Goal: Task Accomplishment & Management: Manage account settings

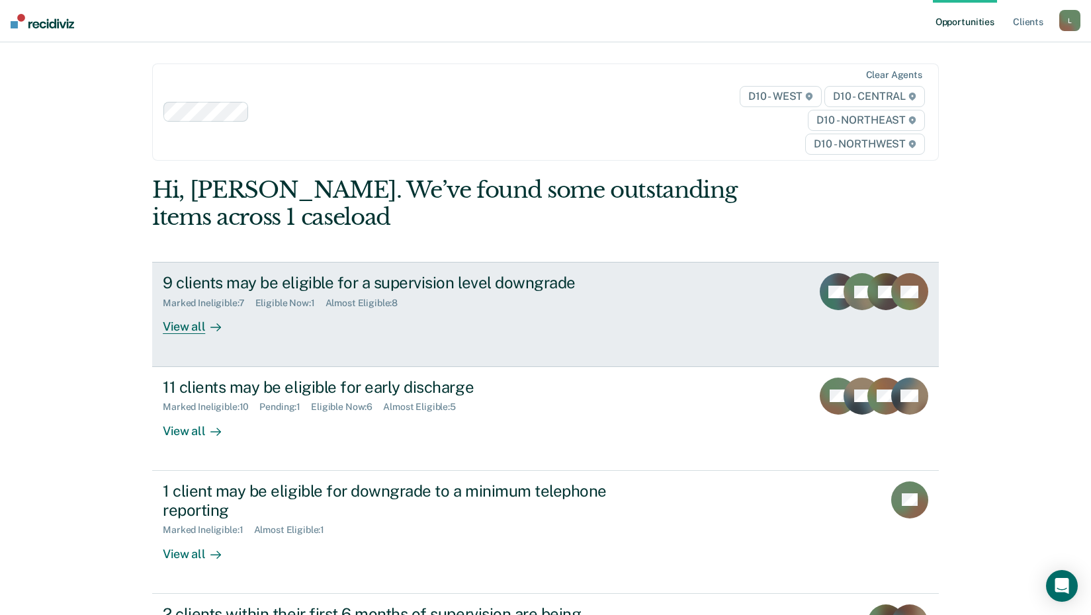
click at [167, 325] on div "View all" at bounding box center [200, 322] width 74 height 26
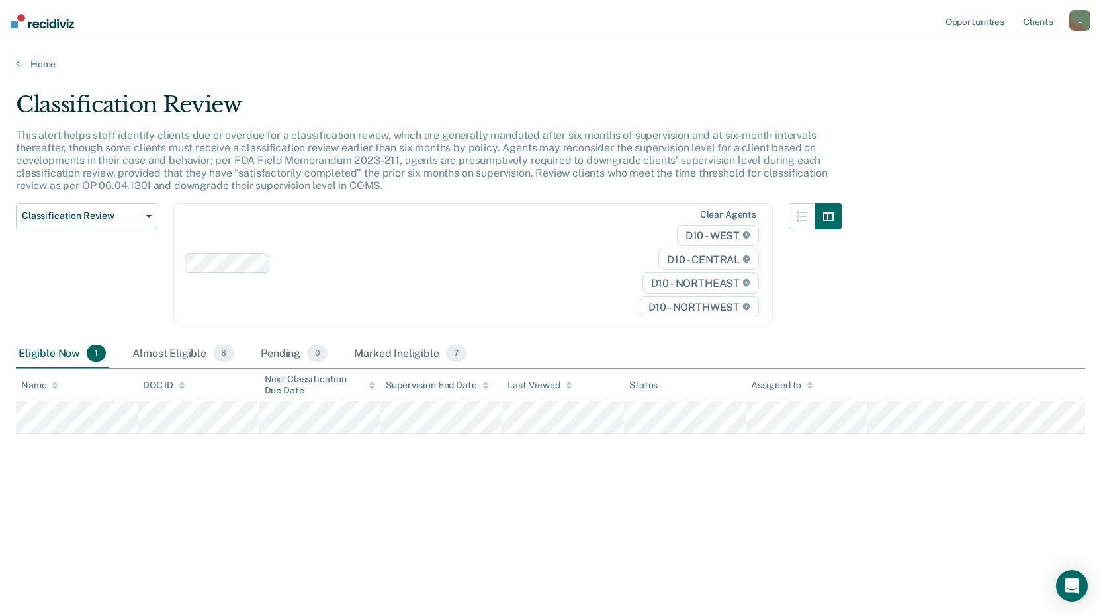
click at [53, 355] on div "Eligible Now 1" at bounding box center [62, 353] width 93 height 29
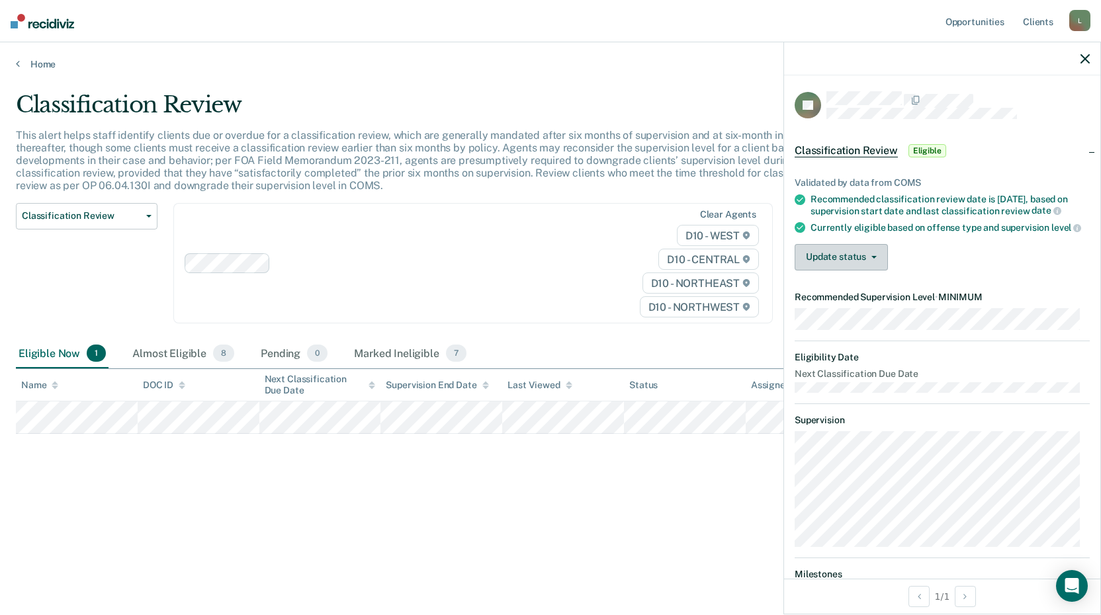
click at [871, 269] on button "Update status" at bounding box center [841, 257] width 93 height 26
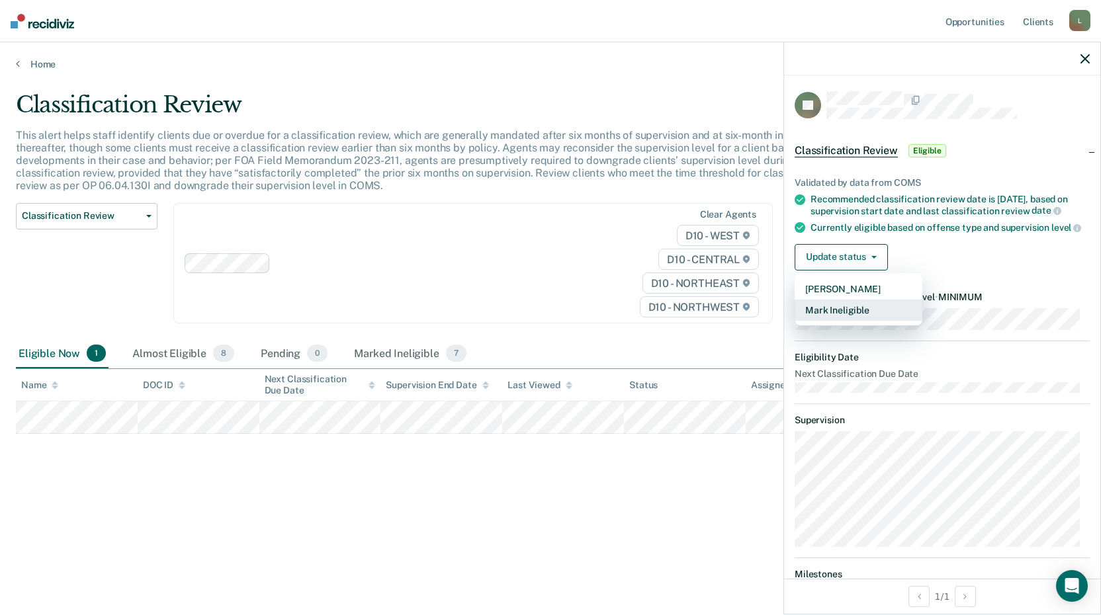
click at [845, 321] on button "Mark Ineligible" at bounding box center [859, 310] width 128 height 21
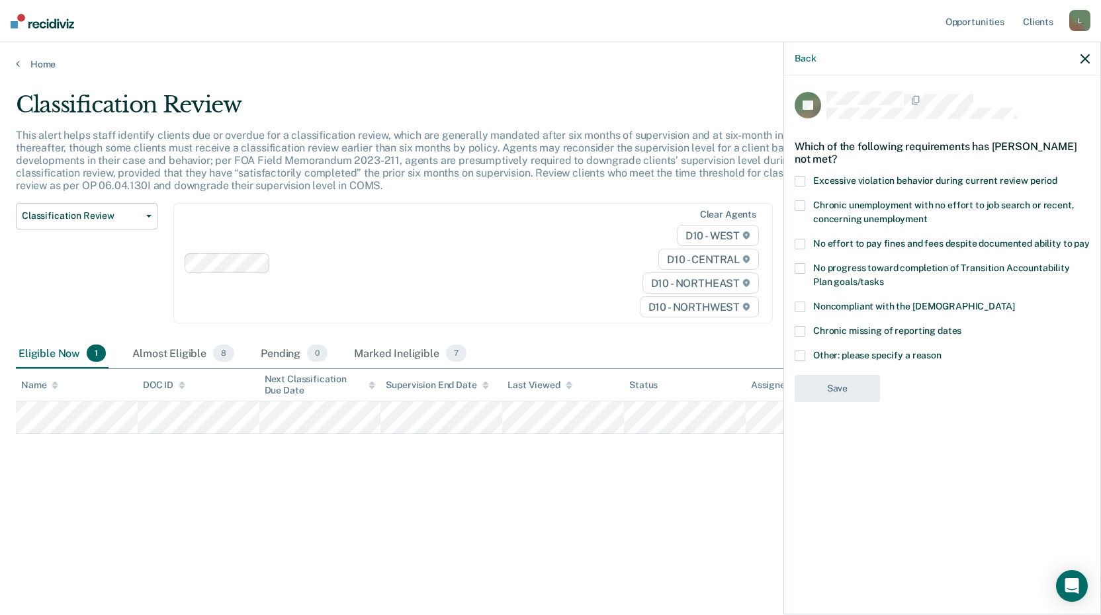
click at [797, 246] on span at bounding box center [800, 244] width 11 height 11
click at [1090, 239] on input "No effort to pay fines and fees despite documented ability to pay" at bounding box center [1090, 239] width 0 height 0
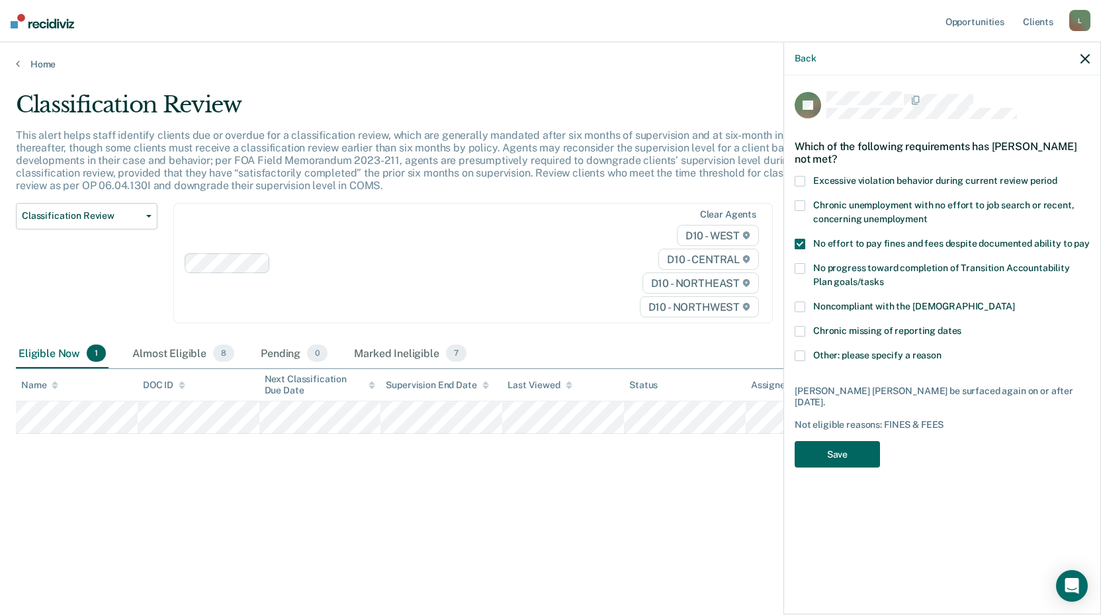
click at [842, 441] on button "Save" at bounding box center [837, 454] width 85 height 27
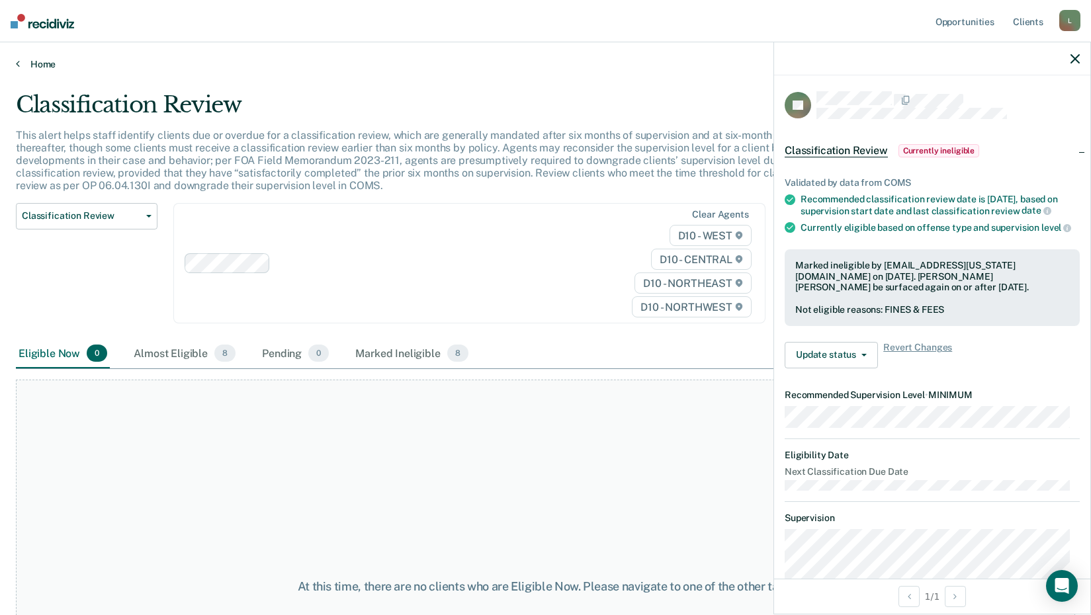
click at [17, 64] on icon at bounding box center [18, 63] width 4 height 11
